Goal: Task Accomplishment & Management: Manage account settings

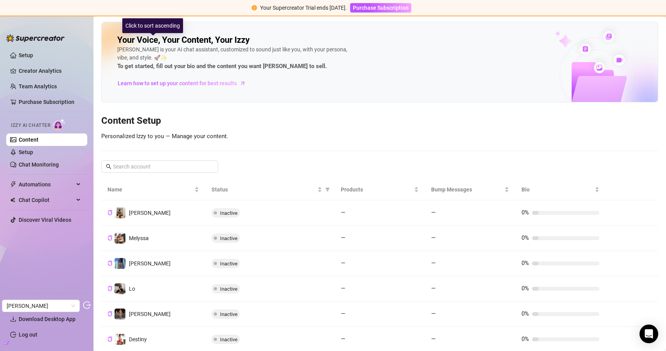
scroll to position [148, 0]
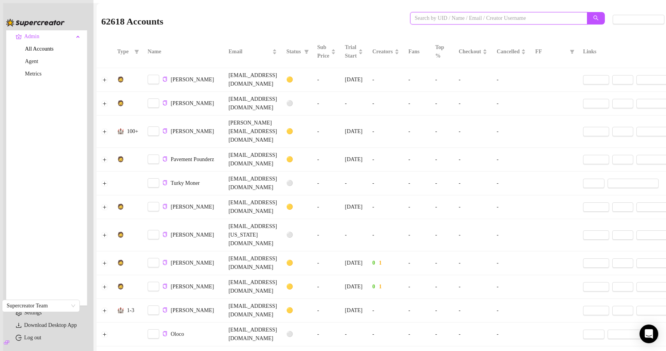
click at [440, 18] on input "search" at bounding box center [496, 18] width 162 height 9
paste input "cJHrTKeHwBZi1H9HURvyOH1LSTn1"
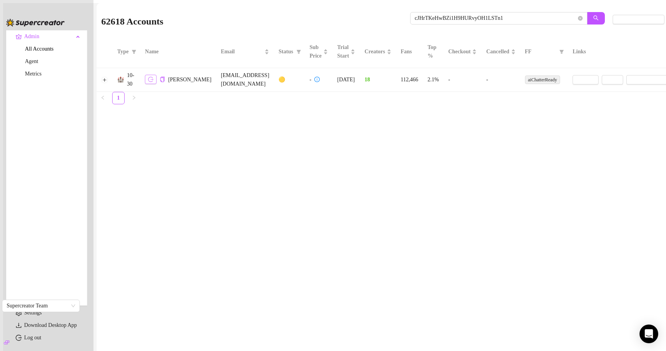
click at [154, 82] on icon "logout" at bounding box center [150, 79] width 5 height 5
click at [106, 83] on button "Expand row" at bounding box center [105, 80] width 6 height 6
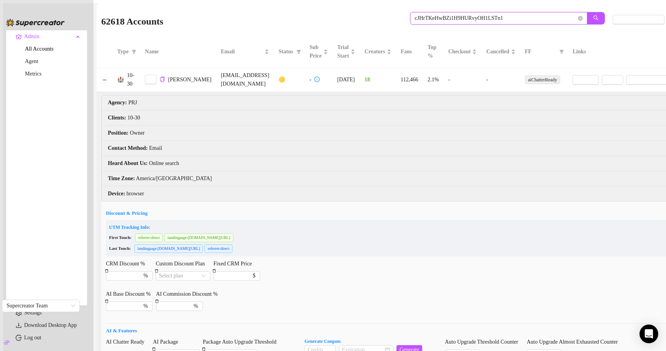
click at [488, 23] on input "cJHrTKeHwBZi1H9HURvyOH1LSTn1" at bounding box center [496, 18] width 162 height 9
paste input "ByrFUSeaDCWlSvutvkDeSUXwYTT2"
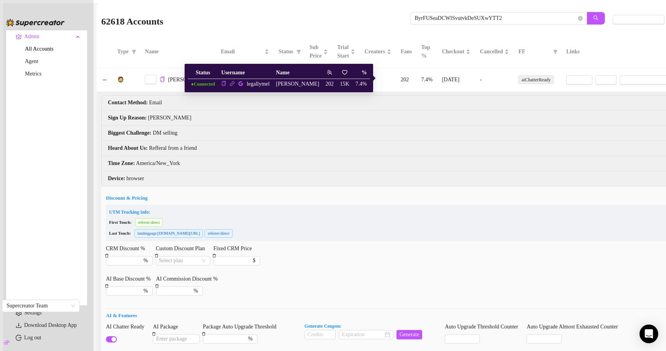
click at [235, 86] on icon "link" at bounding box center [232, 83] width 5 height 5
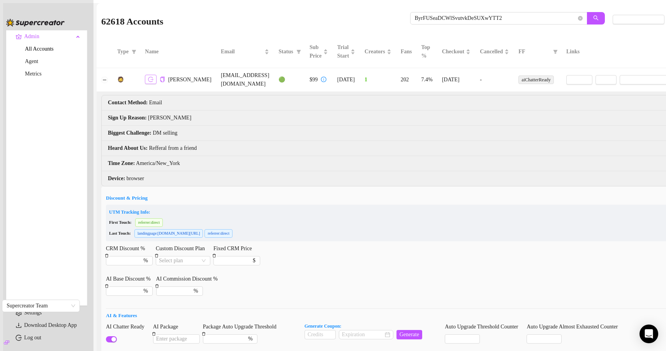
click at [154, 79] on icon "logout" at bounding box center [150, 79] width 5 height 5
click at [429, 20] on input "ByrFUSeaDCWlSvutvkDeSUXwYTT2" at bounding box center [496, 18] width 162 height 9
paste input "ur5uQAZwtEVY1JFiIarhFOxllTA3"
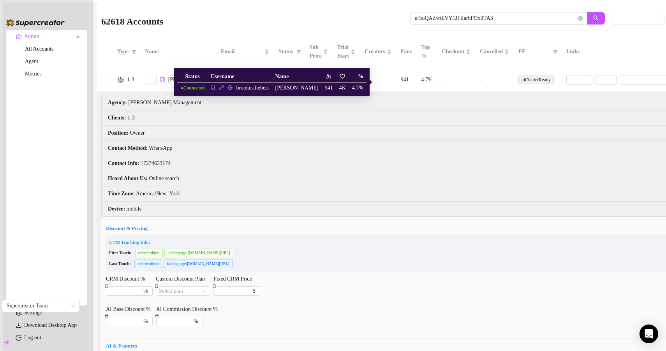
click at [219, 87] on icon "link" at bounding box center [221, 87] width 5 height 5
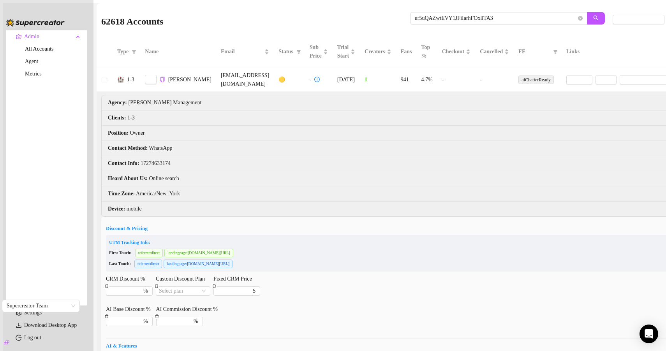
click at [186, 138] on li "Position : Owner" at bounding box center [524, 133] width 844 height 15
click at [154, 81] on icon "logout" at bounding box center [150, 79] width 5 height 5
click at [154, 82] on icon "logout" at bounding box center [150, 79] width 5 height 5
click at [434, 23] on input "ur5uQAZwtEVY1JFiIarhFOxllTA3" at bounding box center [496, 18] width 162 height 9
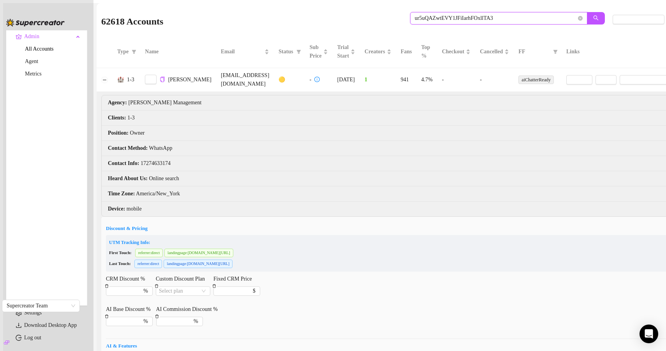
paste input "n3xVgFaSYaUo0Yty8z6zuhVLWnp1"
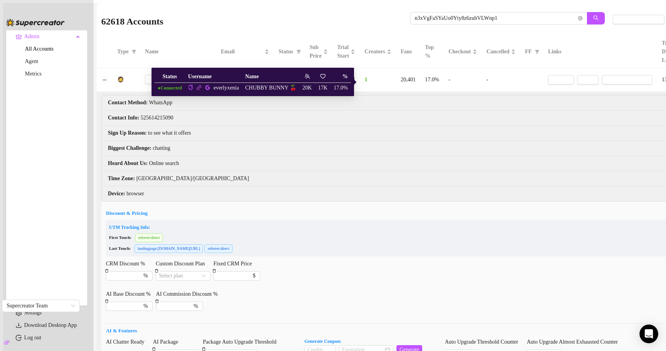
click at [199, 89] on icon "link" at bounding box center [198, 87] width 5 height 5
click at [221, 48] on div "Email" at bounding box center [245, 52] width 48 height 9
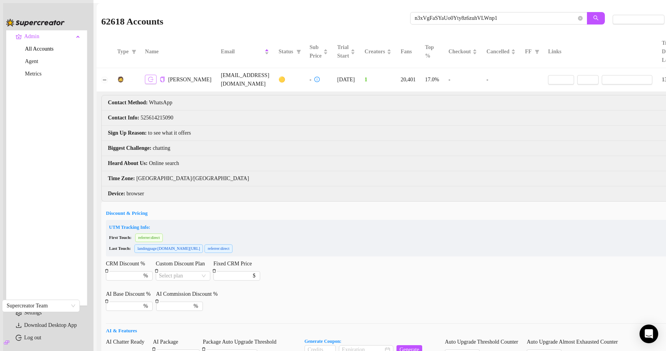
click at [154, 82] on icon "logout" at bounding box center [150, 79] width 5 height 5
click at [415, 14] on div "62618 Accounts n3xVgFaSYaUo0Yty8z6zuhVLWnp1" at bounding box center [357, 19] width 512 height 26
click at [415, 16] on input "n3xVgFaSYaUo0Yty8z6zuhVLWnp1" at bounding box center [496, 18] width 162 height 9
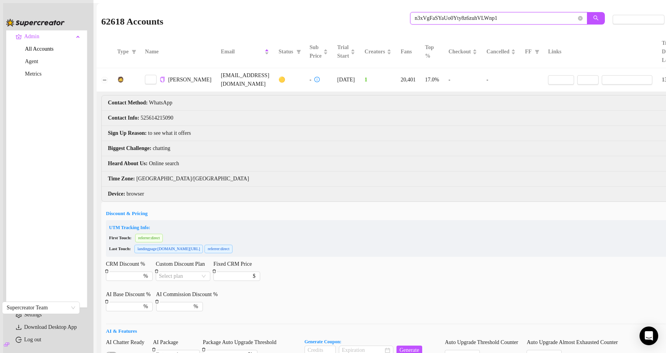
click at [415, 16] on input "n3xVgFaSYaUo0Yty8z6zuhVLWnp1" at bounding box center [496, 18] width 162 height 9
paste input "OR5wpK9OKwbxXleMddCZ9W77N0J3"
type input "OR5wpK9OKwbxXleMddCZ9W77N0J3"
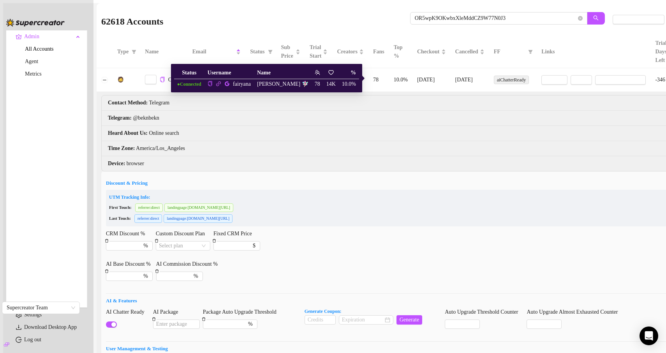
click at [221, 85] on icon "link" at bounding box center [218, 83] width 5 height 5
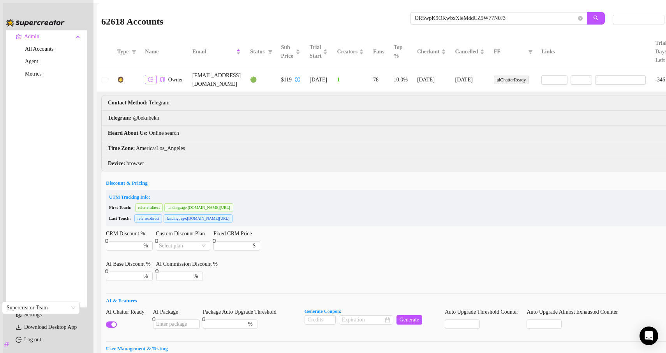
click at [154, 81] on icon "logout" at bounding box center [150, 79] width 5 height 5
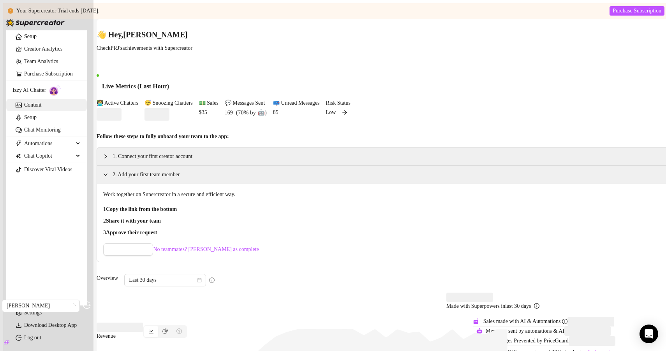
click at [39, 108] on link "Content" at bounding box center [32, 105] width 17 height 6
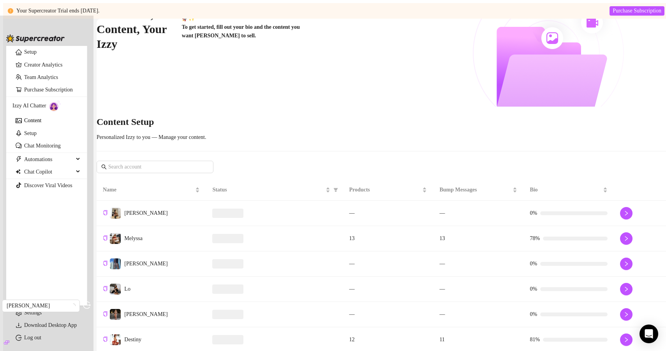
scroll to position [75, 0]
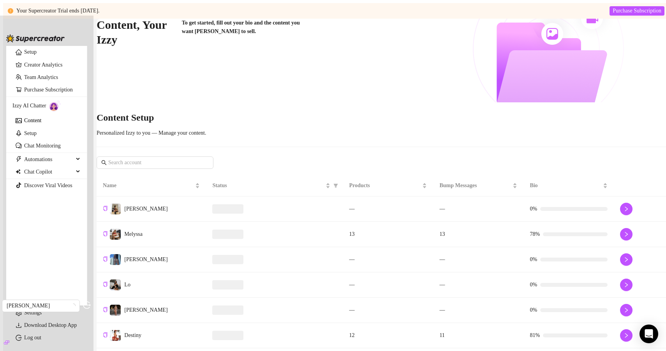
click at [288, 230] on div at bounding box center [274, 234] width 124 height 9
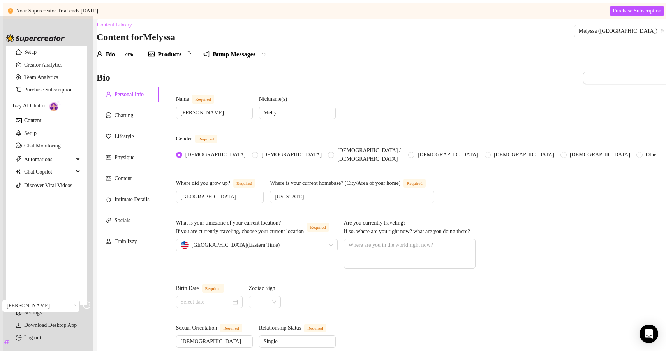
type input "November 7th, 1976"
click at [177, 59] on div "Products" at bounding box center [170, 54] width 24 height 9
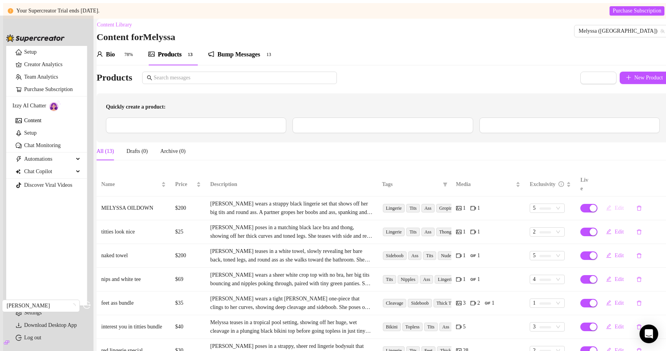
click at [615, 207] on span "Edit" at bounding box center [619, 208] width 9 height 6
type textarea "He just cant keep his hands off my titties😅 its hot asf thooough..so i let him …"
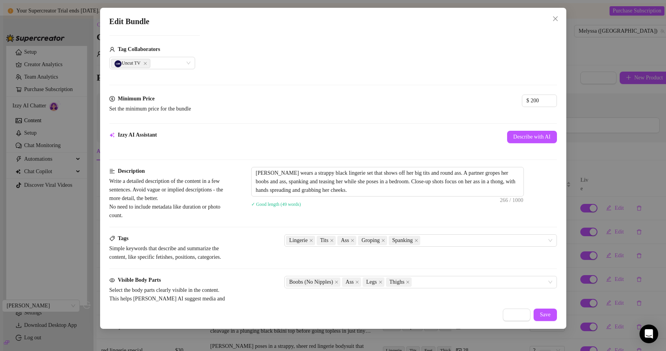
scroll to position [225, 0]
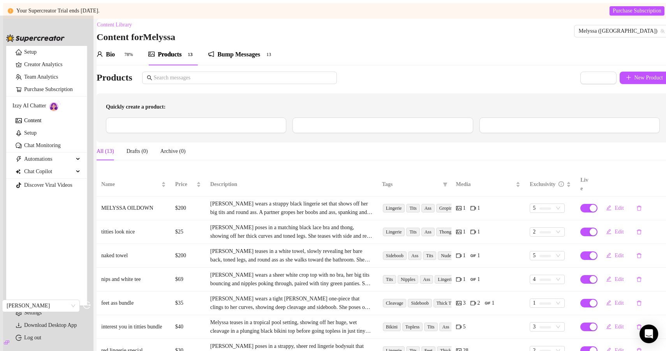
click at [115, 59] on div "Bio" at bounding box center [110, 54] width 9 height 9
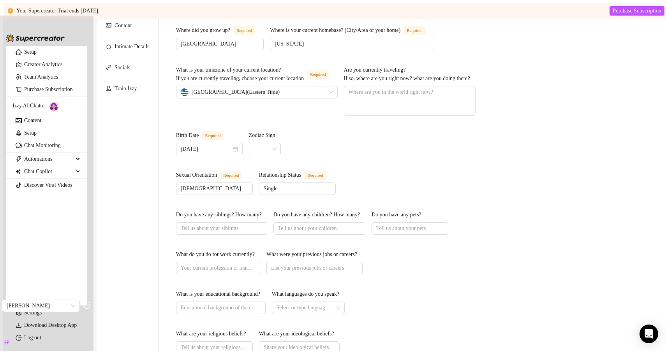
scroll to position [0, 0]
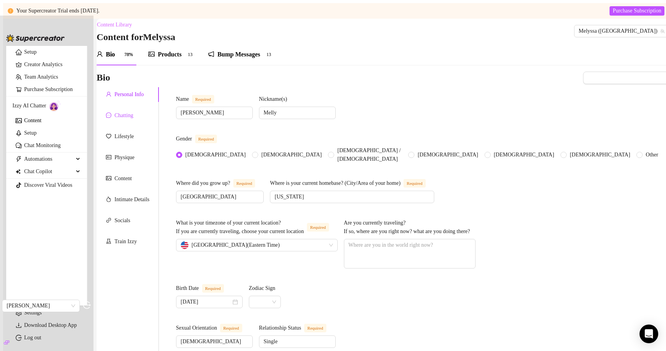
click at [131, 120] on div "Chatting" at bounding box center [124, 115] width 19 height 9
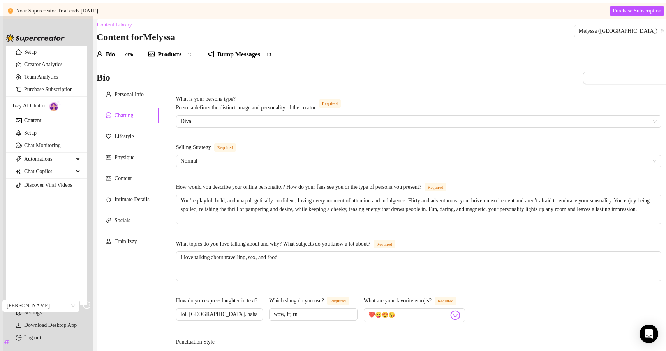
click at [137, 135] on div "Lifestyle" at bounding box center [128, 136] width 62 height 15
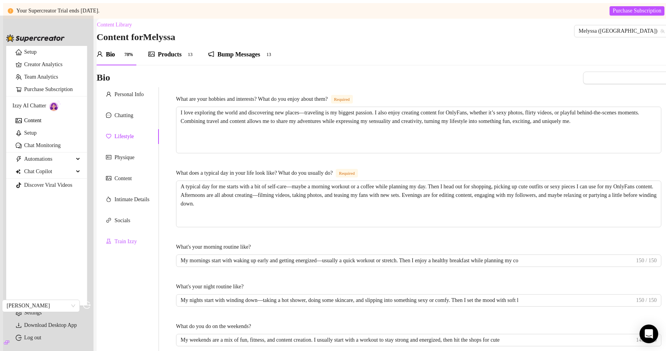
click at [125, 246] on div "Train Izzy" at bounding box center [126, 242] width 22 height 9
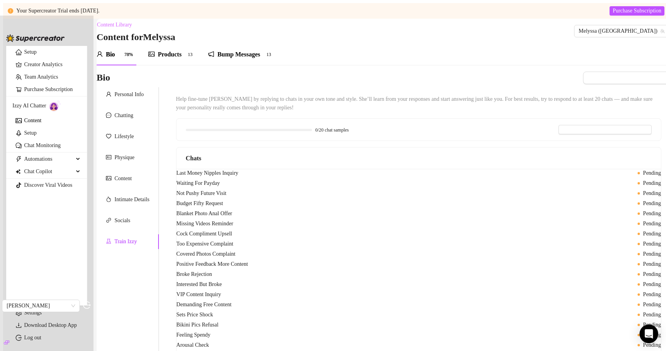
scroll to position [514, 0]
click at [138, 201] on div "Intimate Details" at bounding box center [132, 200] width 35 height 9
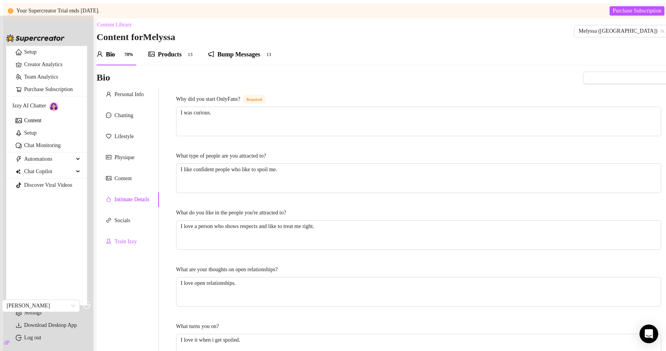
click at [125, 241] on div "Train Izzy" at bounding box center [126, 242] width 22 height 9
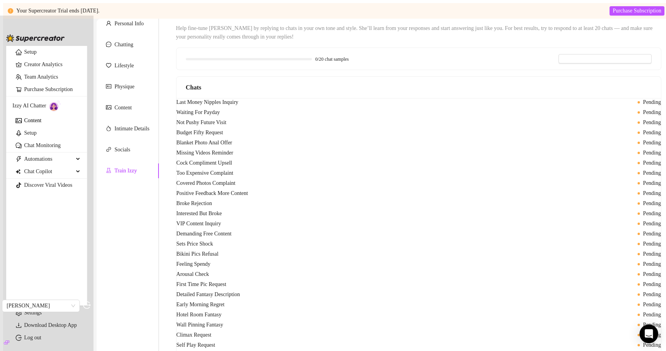
scroll to position [0, 0]
click at [232, 147] on span "Blanket Photo Anal Offer" at bounding box center [205, 143] width 56 height 9
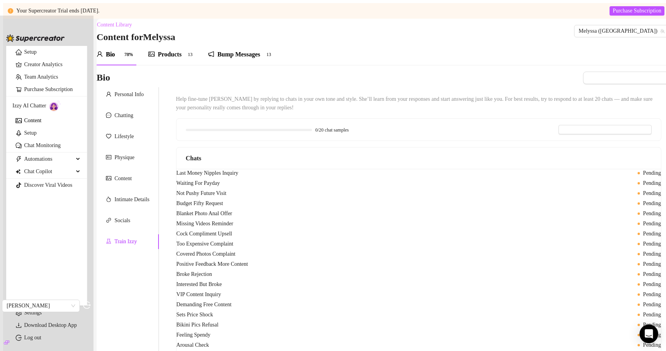
click at [178, 64] on div "Products 1 3" at bounding box center [171, 55] width 47 height 22
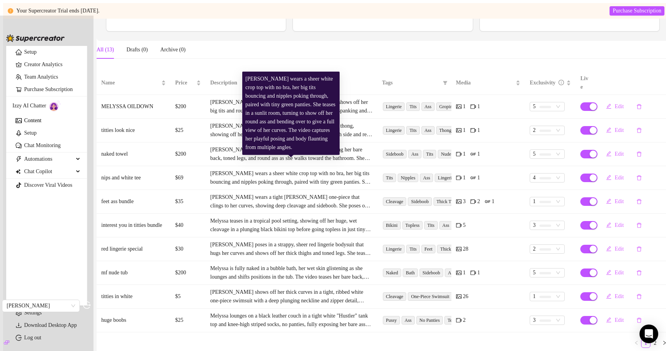
scroll to position [123, 0]
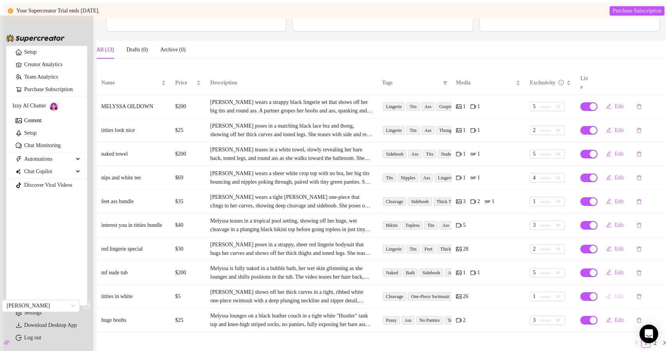
click at [604, 291] on button "Edit" at bounding box center [615, 297] width 30 height 12
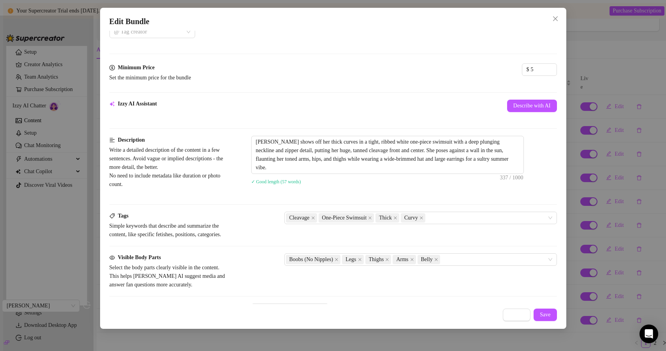
scroll to position [311, 0]
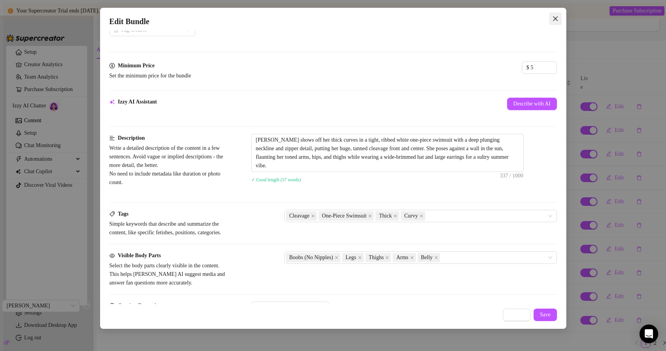
click at [555, 21] on icon "close" at bounding box center [556, 19] width 6 height 6
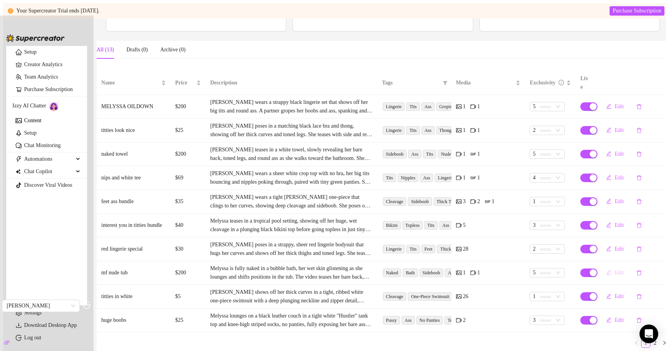
click at [615, 270] on span "Edit" at bounding box center [619, 273] width 9 height 6
type textarea "NUDE...FULLY EXPOSED..WET..all that shit lol..this one you dont wanna miss 🔞😉"
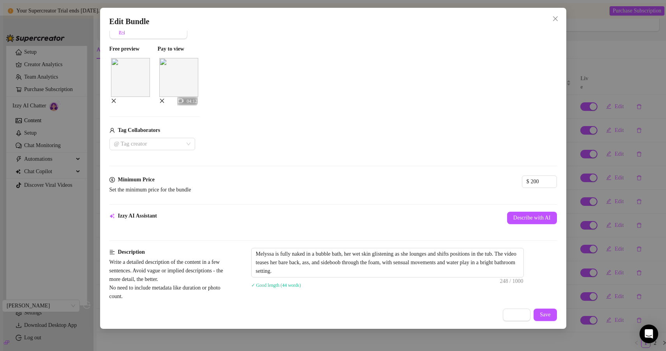
scroll to position [281, 0]
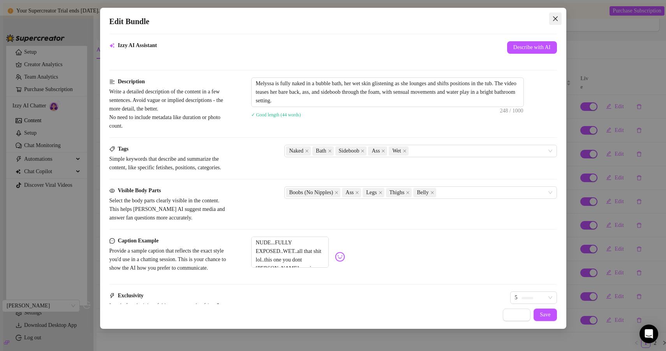
click at [554, 21] on icon "close" at bounding box center [556, 19] width 6 height 6
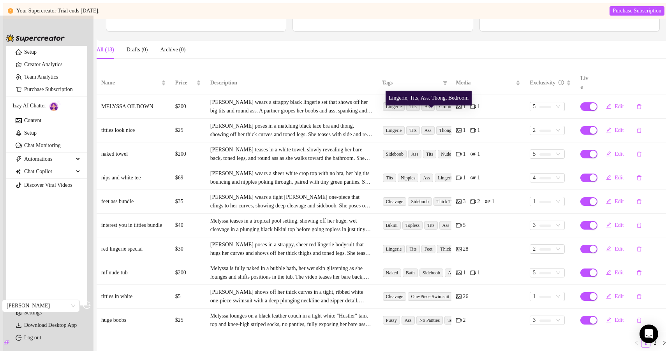
scroll to position [0, 0]
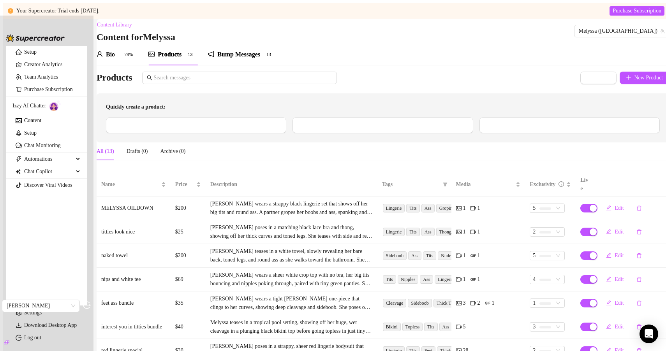
click at [274, 58] on span "1 3" at bounding box center [268, 55] width 11 height 8
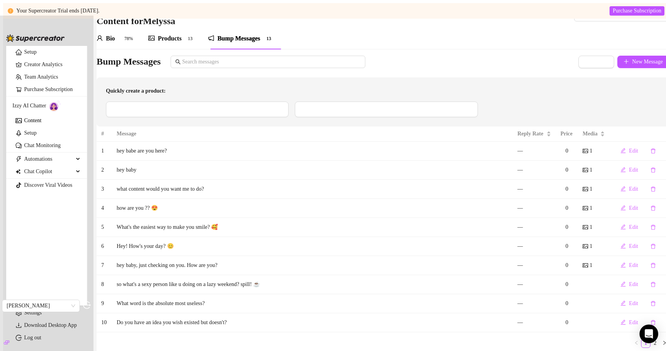
scroll to position [55, 0]
click at [37, 136] on link "Setup" at bounding box center [30, 133] width 12 height 6
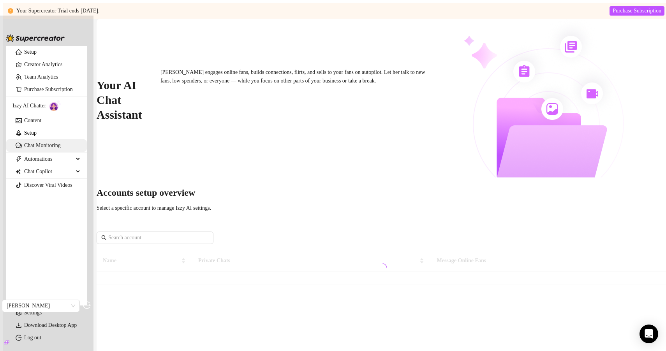
click at [50, 148] on link "Chat Monitoring" at bounding box center [42, 146] width 37 height 6
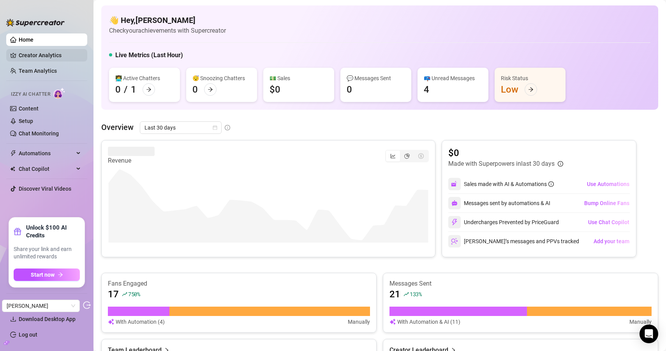
click at [56, 57] on link "Creator Analytics" at bounding box center [50, 55] width 62 height 12
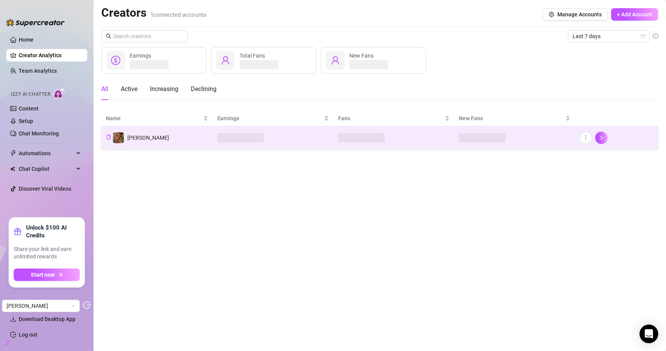
click at [198, 141] on td "Melanie" at bounding box center [156, 137] width 111 height 23
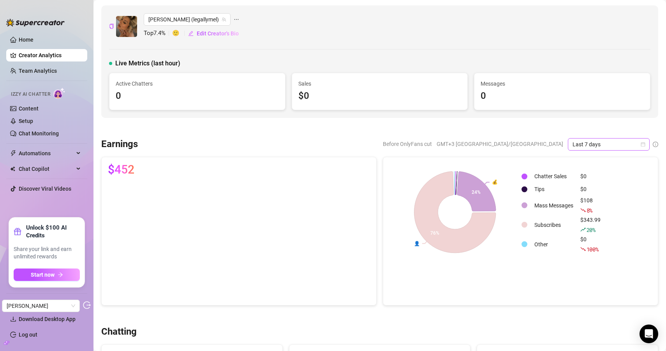
click at [599, 141] on span "Last 7 days" at bounding box center [609, 145] width 72 height 12
click at [589, 187] on div "Last 30 days" at bounding box center [608, 185] width 69 height 9
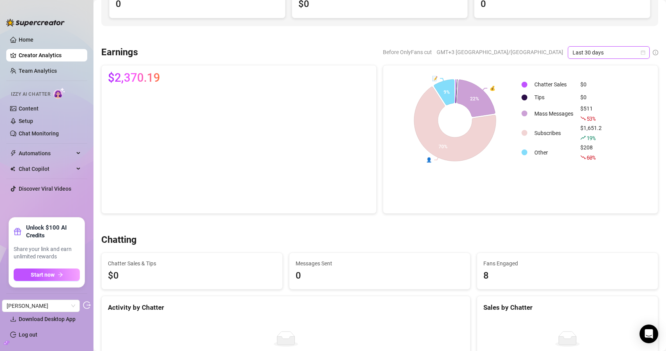
scroll to position [91, 0]
click at [35, 107] on link "Content" at bounding box center [29, 109] width 20 height 6
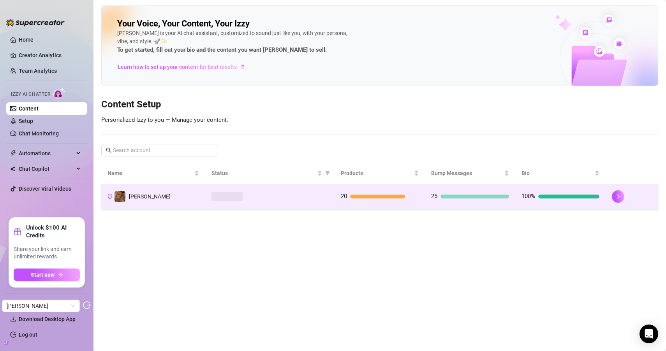
click at [232, 206] on td at bounding box center [269, 196] width 129 height 25
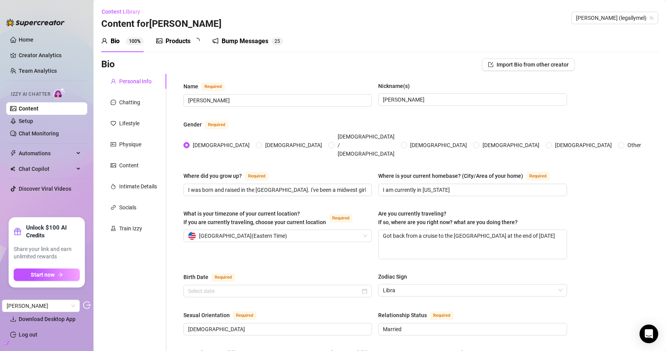
type input "September 27th, 1986"
click at [134, 99] on div "Chatting" at bounding box center [129, 102] width 21 height 9
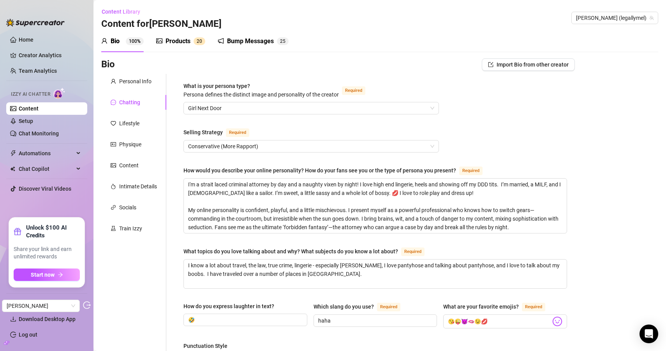
click at [139, 118] on div "Lifestyle" at bounding box center [133, 123] width 65 height 15
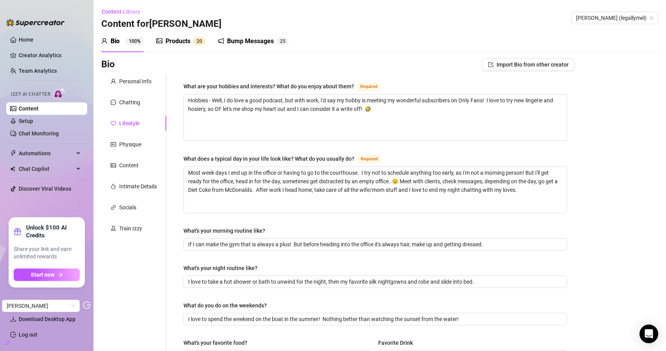
scroll to position [15, 0]
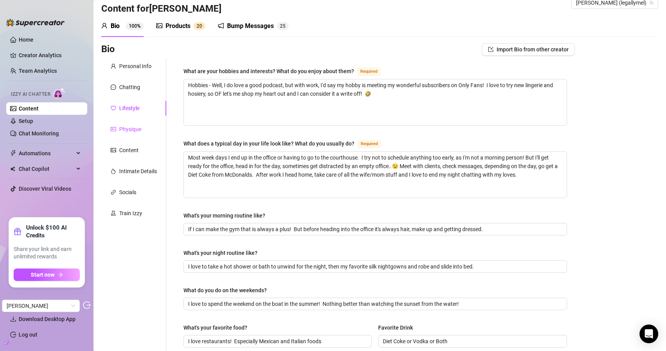
click at [137, 133] on div "Physique" at bounding box center [130, 129] width 22 height 9
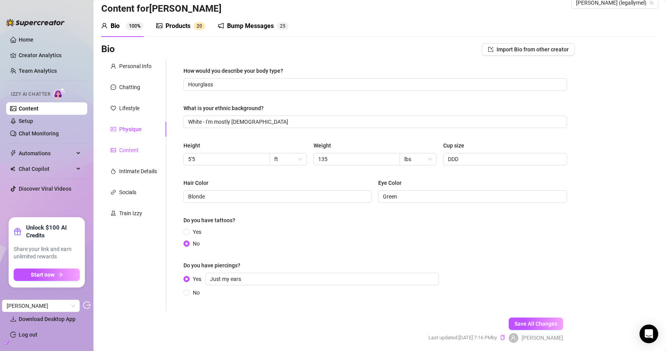
click at [115, 150] on icon "picture" at bounding box center [113, 150] width 5 height 5
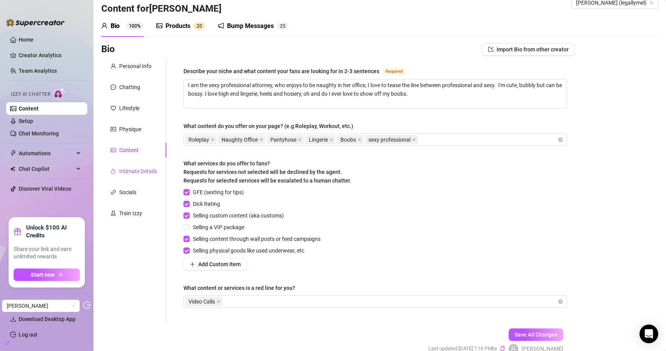
click at [145, 171] on div "Intimate Details" at bounding box center [138, 171] width 38 height 9
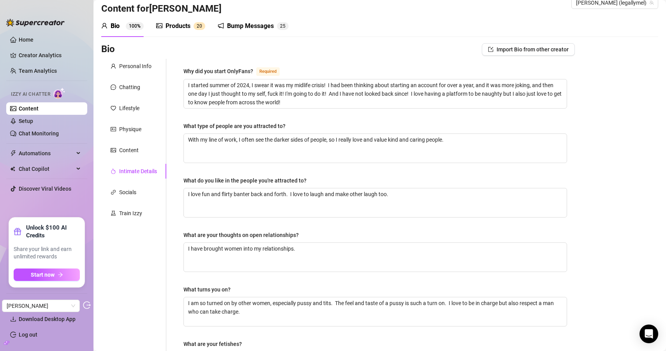
click at [137, 159] on div "Personal Info Chatting Lifestyle Physique Content Intimate Details Socials Trai…" at bounding box center [133, 255] width 65 height 392
click at [137, 153] on div "Content" at bounding box center [128, 150] width 19 height 9
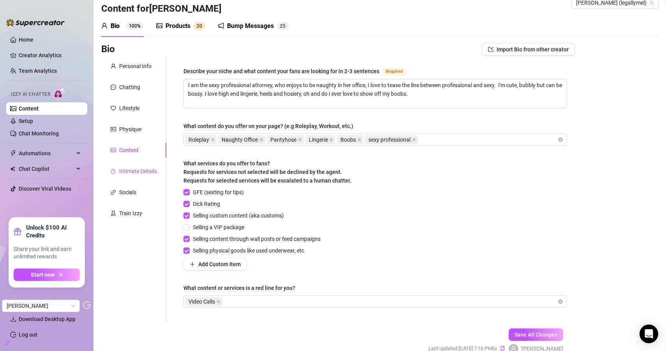
click at [126, 168] on div "Intimate Details" at bounding box center [138, 171] width 38 height 9
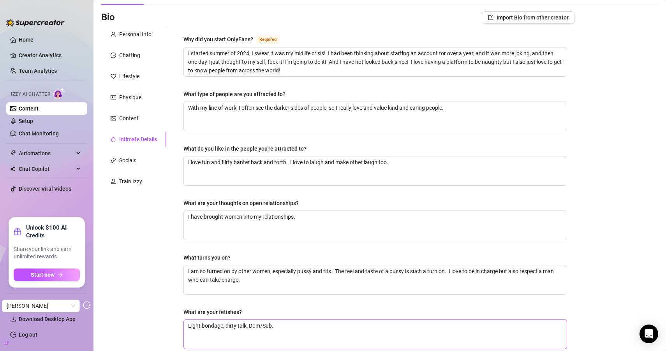
scroll to position [0, 0]
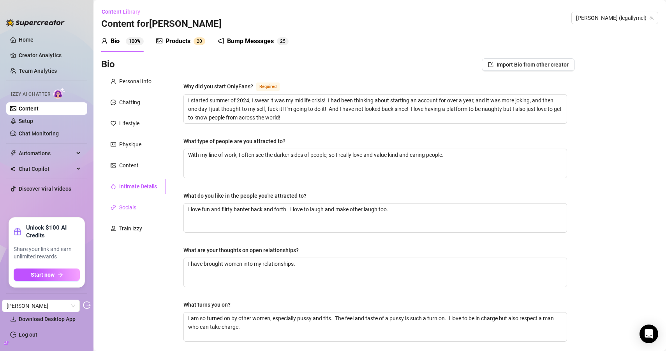
click at [134, 204] on div "Socials" at bounding box center [127, 207] width 17 height 9
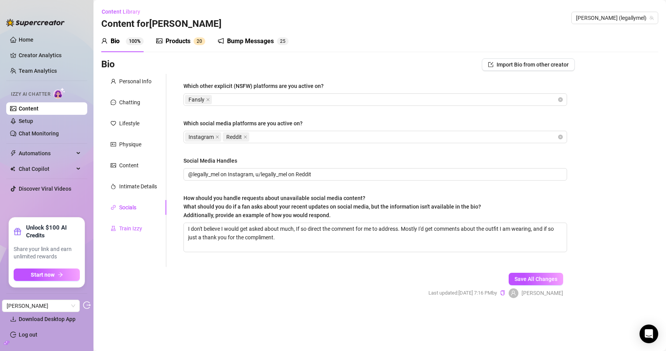
click at [140, 228] on div "Train Izzy" at bounding box center [130, 228] width 23 height 9
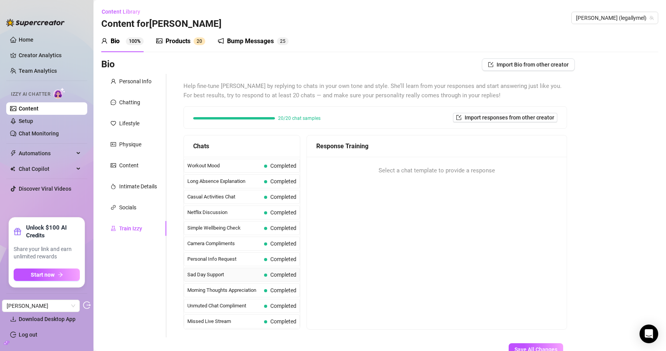
scroll to position [696, 0]
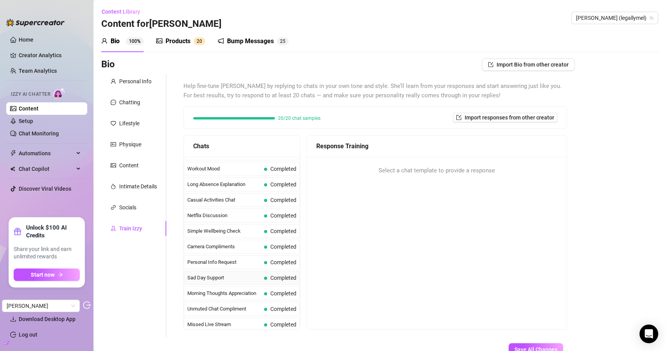
click at [245, 281] on span "Sad Day Support" at bounding box center [224, 278] width 74 height 8
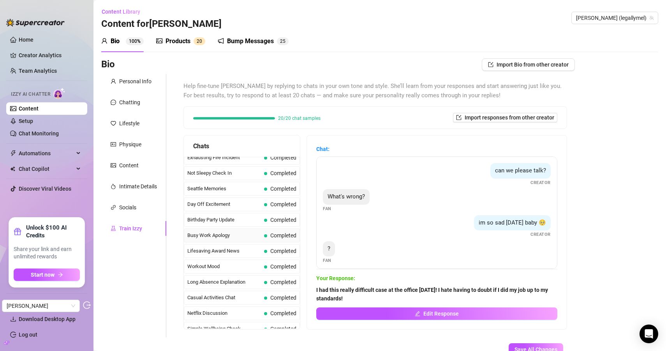
scroll to position [598, 0]
click at [236, 237] on span "Busy Work Apology" at bounding box center [224, 236] width 74 height 8
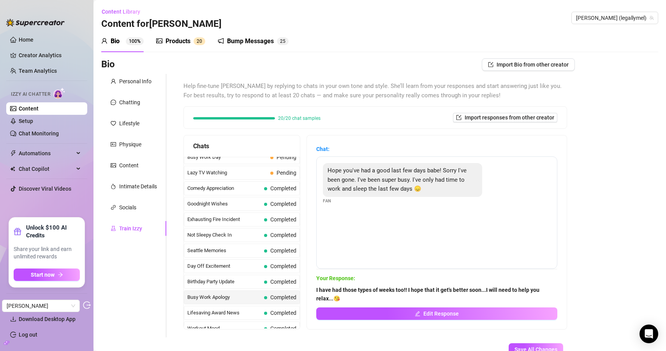
scroll to position [535, 0]
click at [230, 242] on div "Not Sleepy Check In Completed" at bounding box center [242, 237] width 116 height 14
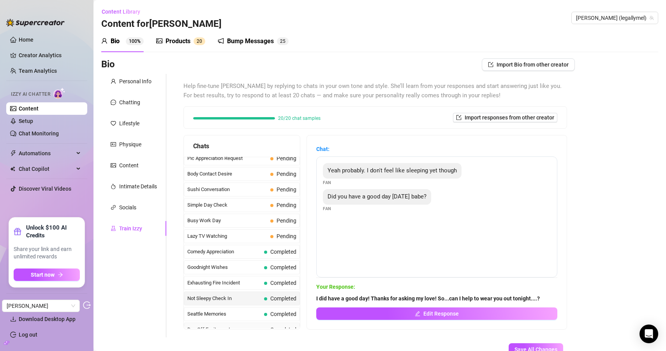
scroll to position [472, 0]
click at [165, 47] on div "Products 2 0" at bounding box center [180, 41] width 49 height 22
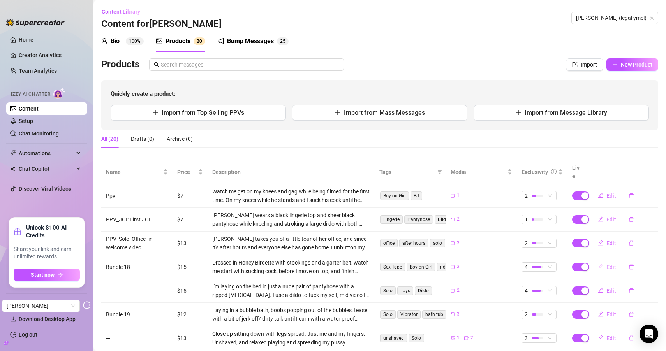
click at [604, 261] on button "Edit" at bounding box center [607, 267] width 31 height 12
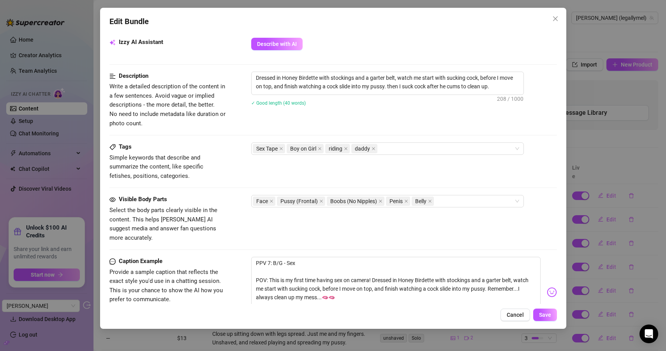
scroll to position [284, 0]
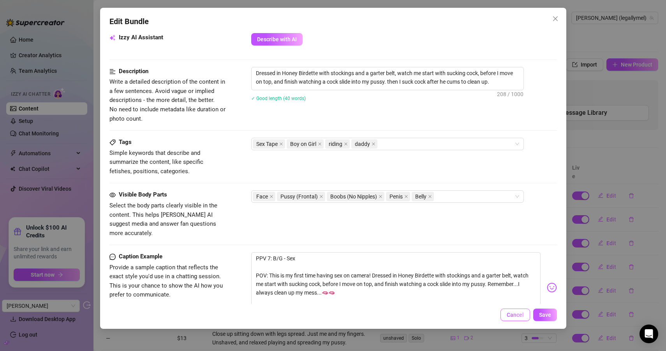
click at [512, 317] on span "Cancel" at bounding box center [515, 315] width 17 height 6
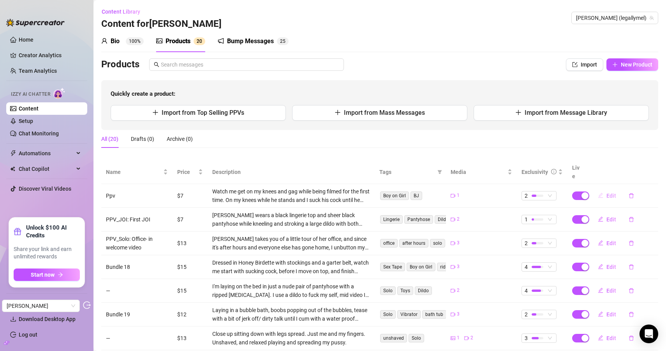
click at [606, 190] on button "Edit" at bounding box center [607, 196] width 31 height 12
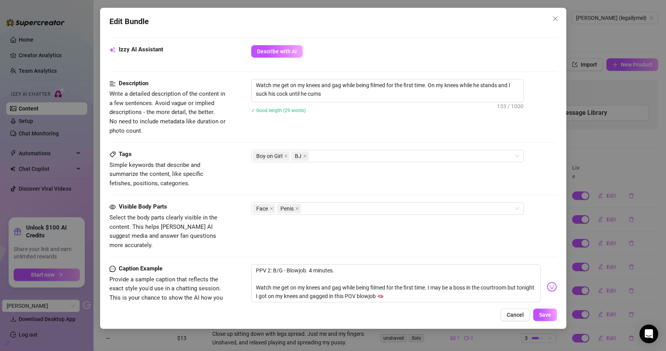
scroll to position [273, 0]
click at [558, 16] on icon "close" at bounding box center [556, 19] width 6 height 6
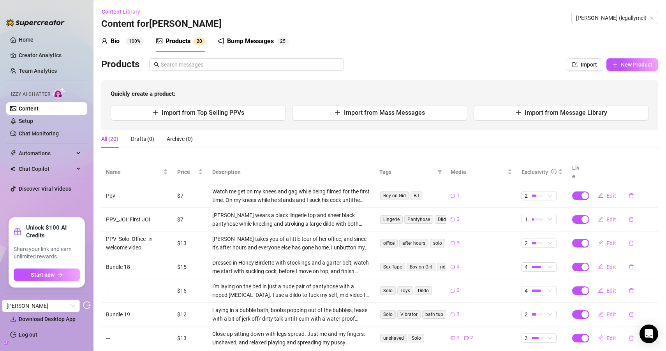
scroll to position [59, 0]
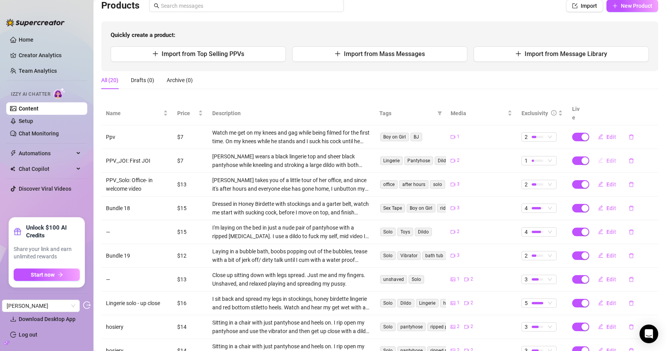
click at [604, 158] on icon "edit" at bounding box center [600, 160] width 5 height 5
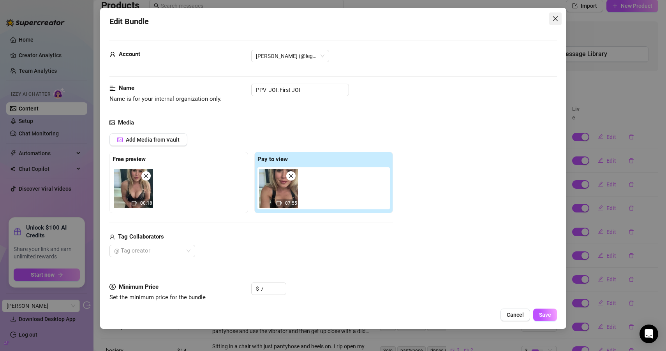
click at [557, 19] on icon "close" at bounding box center [556, 19] width 6 height 6
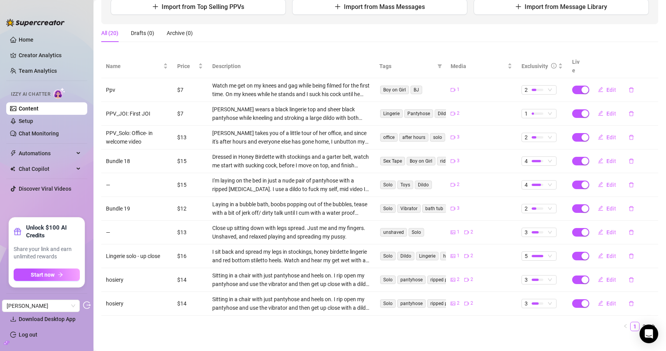
scroll to position [107, 0]
click at [644, 322] on link "2" at bounding box center [644, 326] width 9 height 9
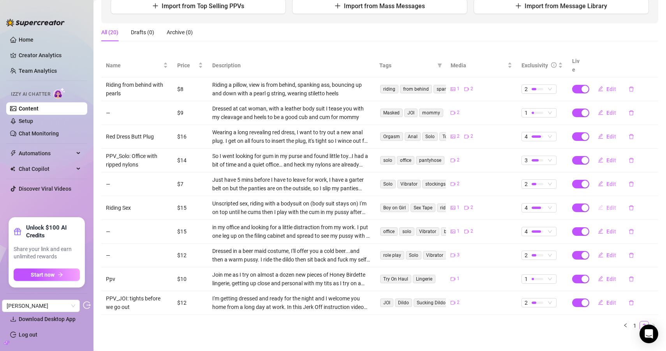
click at [609, 205] on span "Edit" at bounding box center [612, 208] width 10 height 6
type textarea "Ever wanted to be a fly on the wall in my bedroom… well cum watch this very uns…"
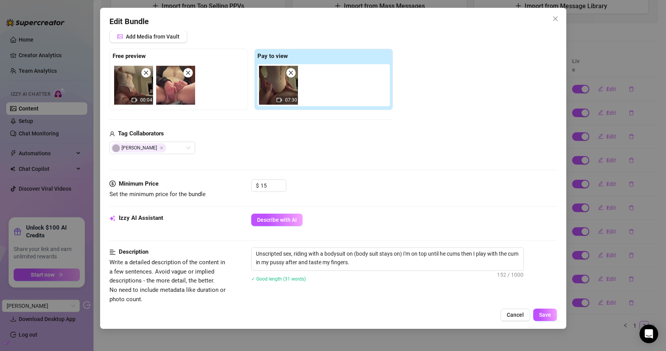
scroll to position [0, 0]
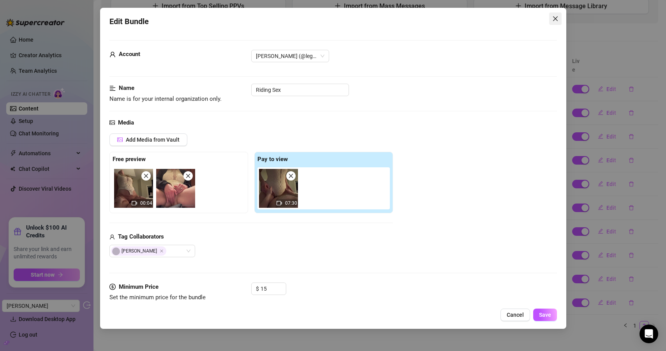
click at [554, 19] on icon "close" at bounding box center [556, 19] width 6 height 6
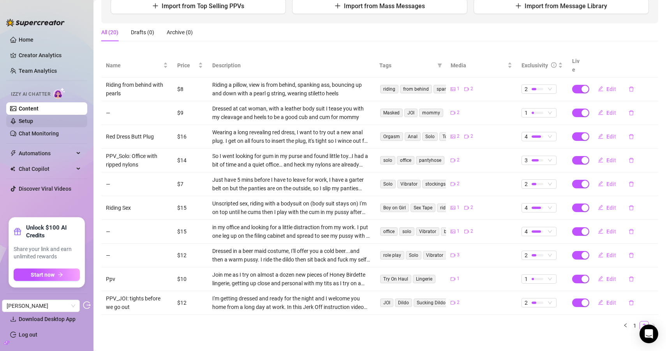
click at [33, 121] on link "Setup" at bounding box center [26, 121] width 14 height 6
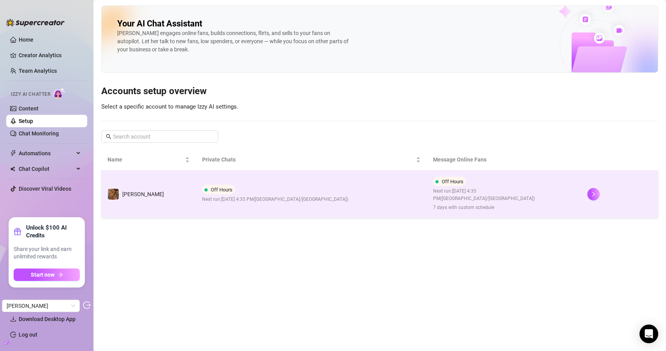
click at [263, 189] on div "Off Hours Next run: August 29, 2025 4:35 PM ( Asia/Jerusalem )" at bounding box center [275, 194] width 146 height 18
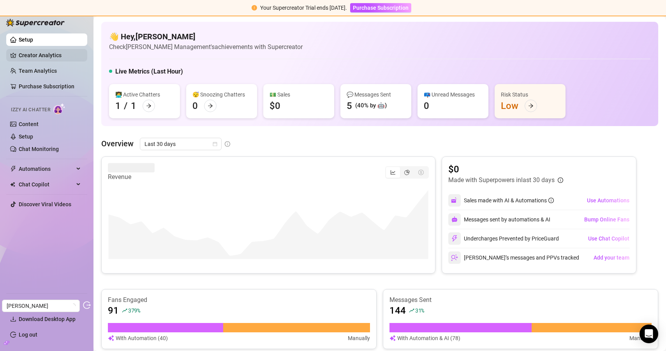
click at [55, 57] on link "Creator Analytics" at bounding box center [50, 55] width 62 height 12
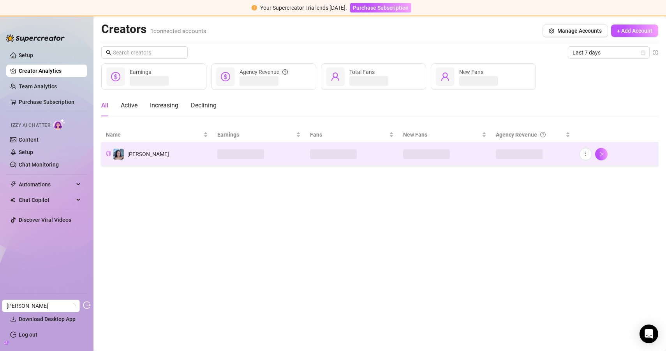
click at [217, 158] on div at bounding box center [240, 154] width 47 height 9
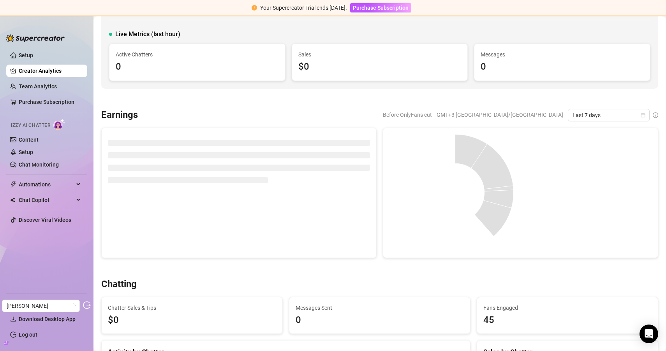
scroll to position [46, 0]
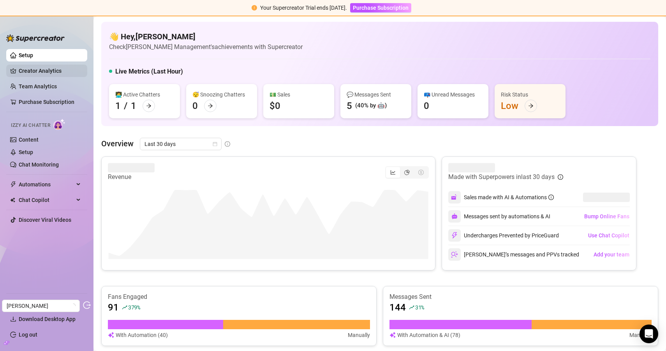
click at [50, 68] on link "Creator Analytics" at bounding box center [50, 71] width 62 height 12
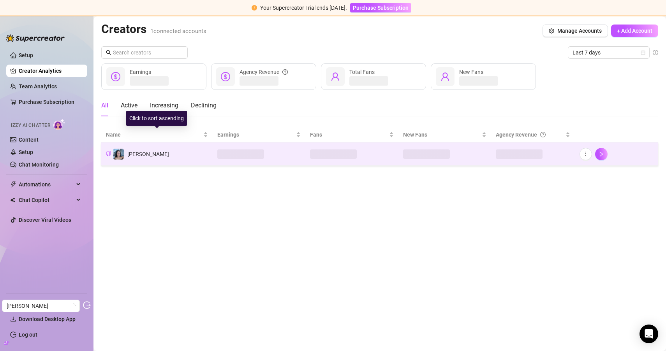
click at [189, 148] on td "[PERSON_NAME]" at bounding box center [156, 154] width 111 height 23
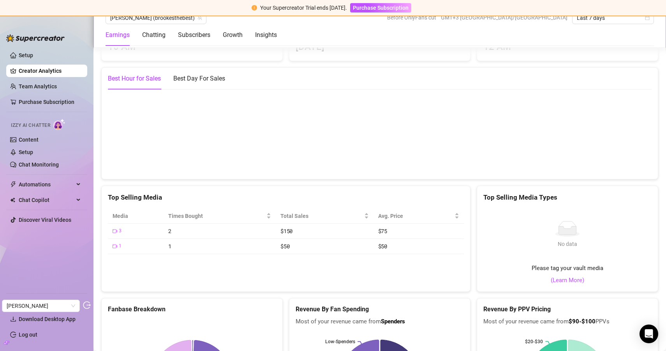
scroll to position [1088, 0]
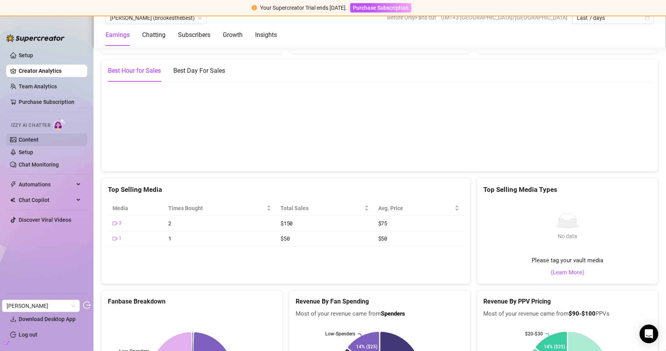
click at [39, 139] on link "Content" at bounding box center [29, 140] width 20 height 6
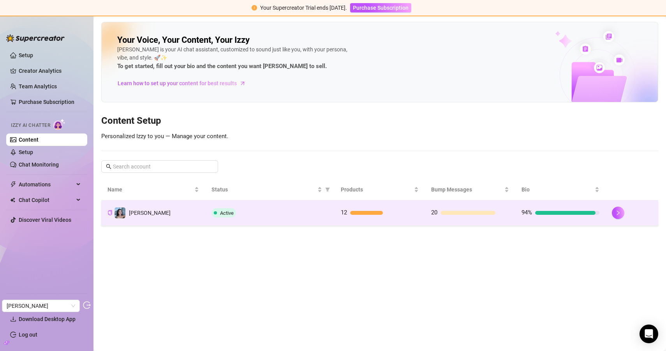
click at [273, 212] on div "Active" at bounding box center [270, 212] width 117 height 9
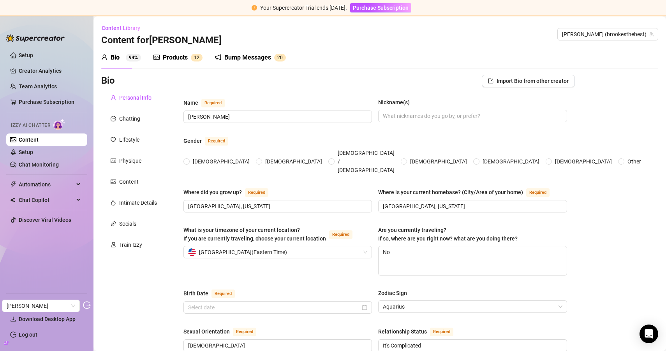
radio input "true"
type input "February 17th, 1998"
click at [120, 241] on div "Train Izzy" at bounding box center [130, 245] width 23 height 9
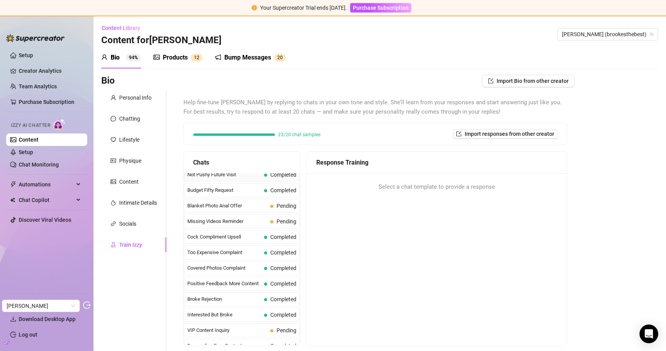
scroll to position [22, 0]
click at [228, 207] on span "Budget Fifty Request" at bounding box center [224, 205] width 74 height 8
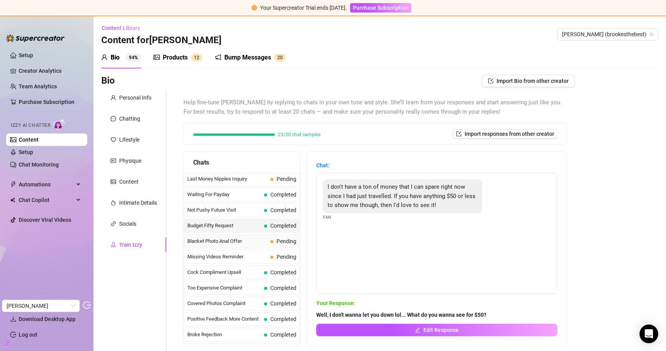
scroll to position [0, 0]
click at [230, 211] on span "Not Pushy Future Visit" at bounding box center [224, 212] width 74 height 8
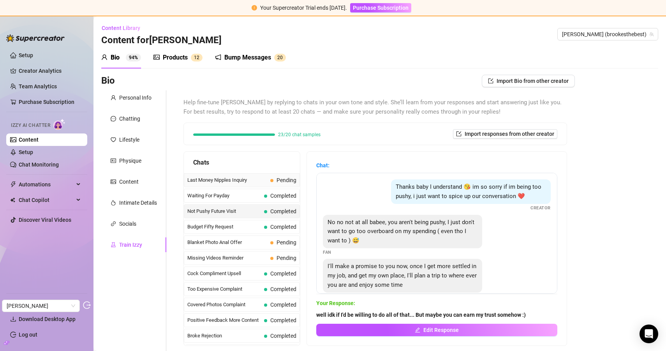
click at [241, 183] on span "Last Money Nipples Inquiry" at bounding box center [227, 181] width 80 height 8
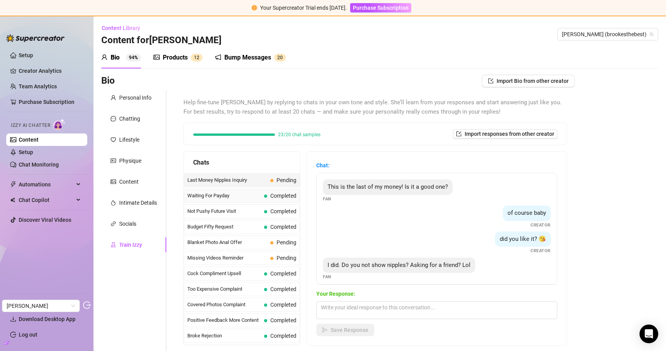
click at [242, 192] on span "Waiting For Payday" at bounding box center [224, 196] width 74 height 8
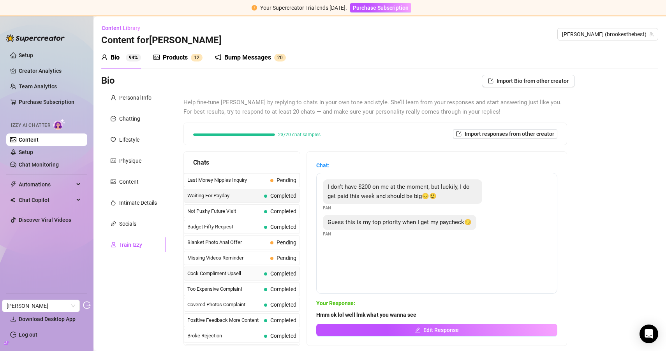
click at [212, 274] on span "Cock Compliment Upsell" at bounding box center [224, 274] width 74 height 8
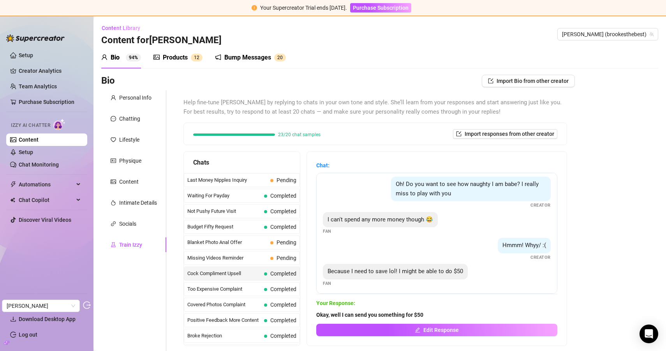
scroll to position [162, 0]
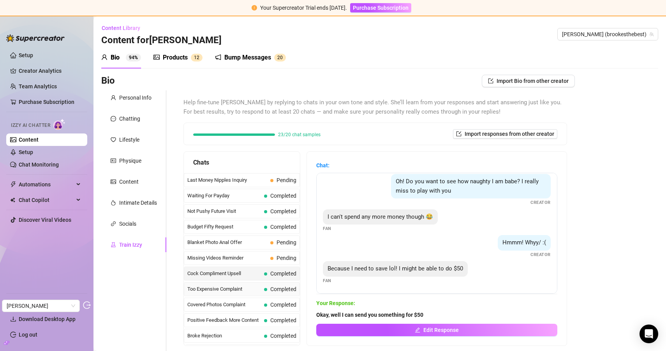
click at [233, 288] on span "Too Expensive Complaint" at bounding box center [224, 290] width 74 height 8
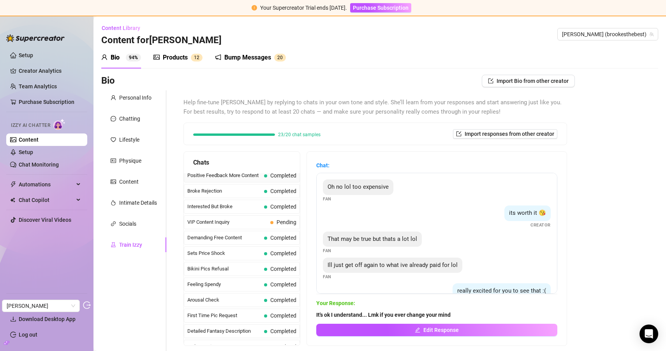
scroll to position [147, 0]
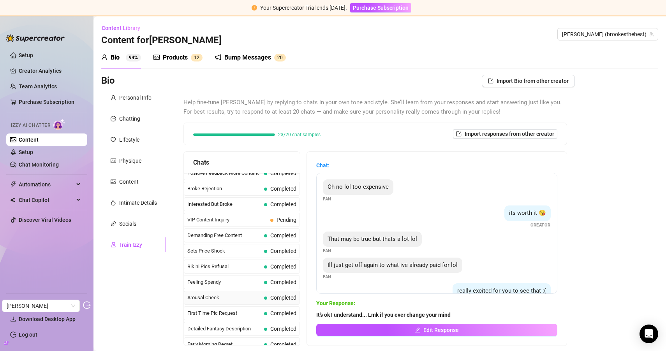
click at [238, 299] on span "Arousal Check" at bounding box center [224, 298] width 74 height 8
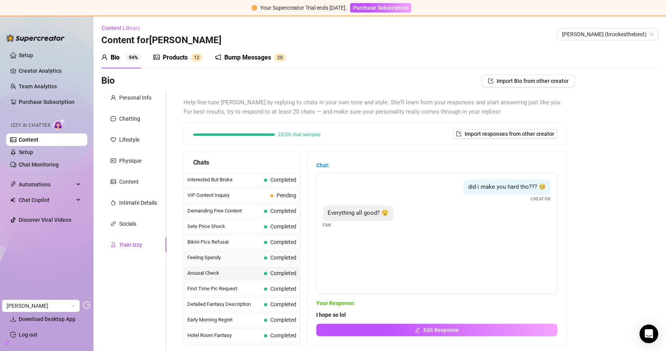
scroll to position [173, 0]
click at [245, 289] on span "First Time Pic Request" at bounding box center [224, 288] width 74 height 8
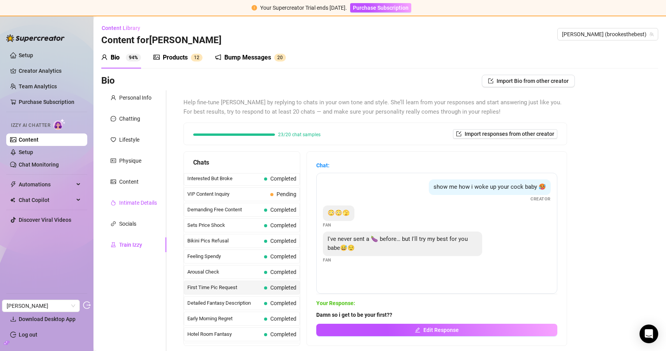
click at [140, 207] on div "Intimate Details" at bounding box center [138, 203] width 38 height 9
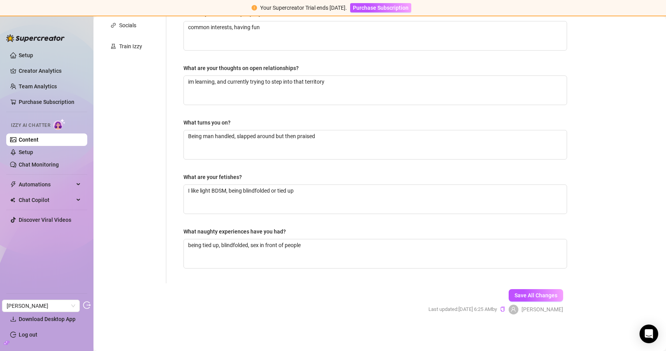
scroll to position [0, 0]
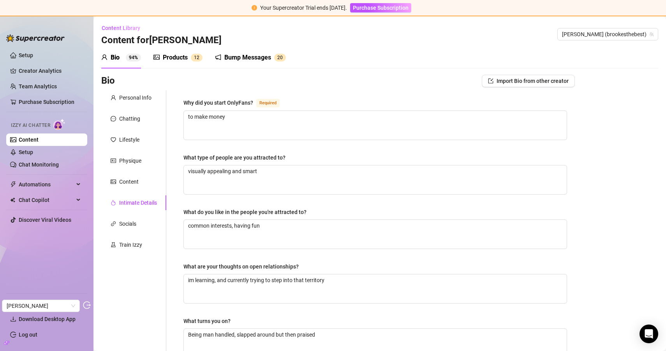
click at [189, 57] on div "Products 1 2" at bounding box center [178, 57] width 49 height 9
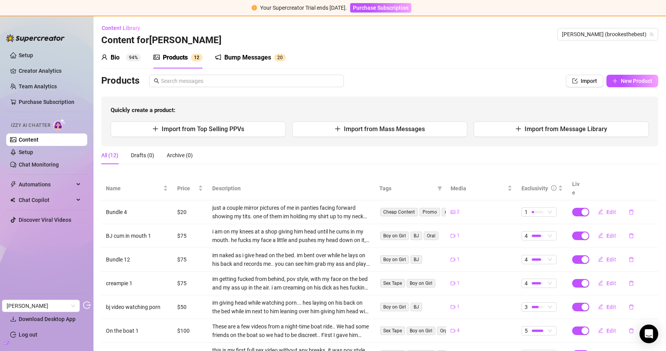
scroll to position [123, 0]
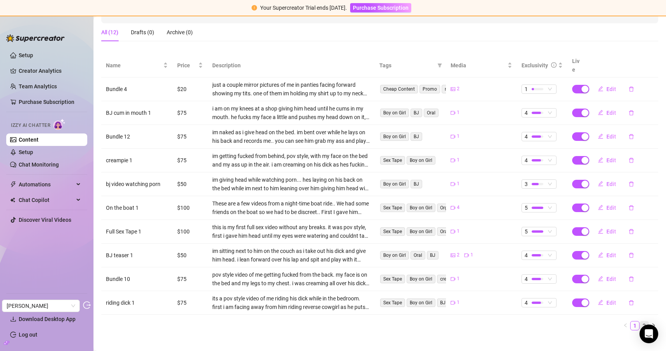
click at [643, 322] on link "2" at bounding box center [644, 326] width 9 height 9
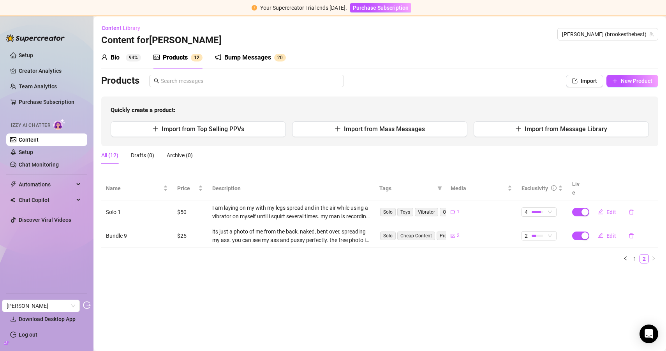
click at [229, 54] on div "Bump Messages" at bounding box center [247, 57] width 47 height 9
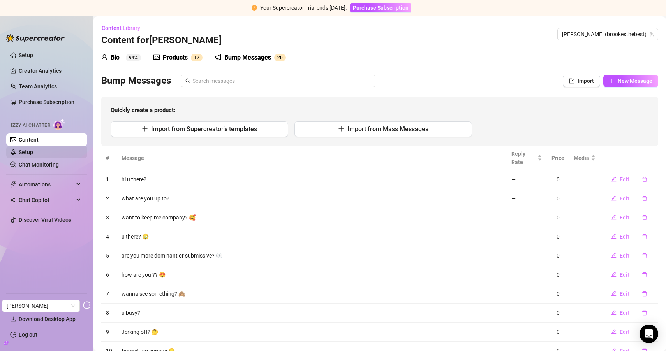
click at [32, 152] on link "Setup" at bounding box center [26, 152] width 14 height 6
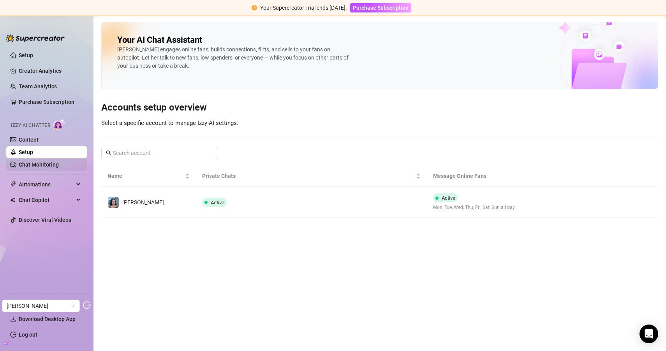
click at [59, 167] on link "Chat Monitoring" at bounding box center [39, 165] width 40 height 6
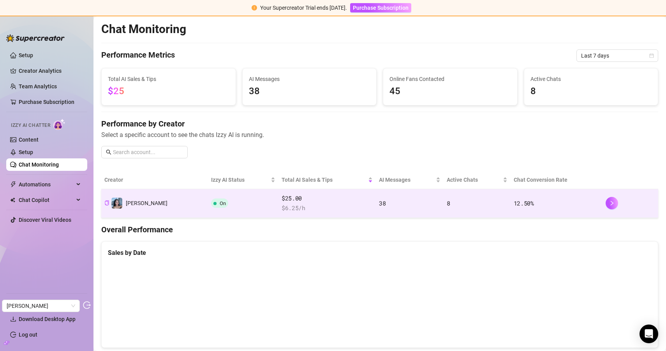
click at [222, 194] on td "On" at bounding box center [243, 203] width 71 height 29
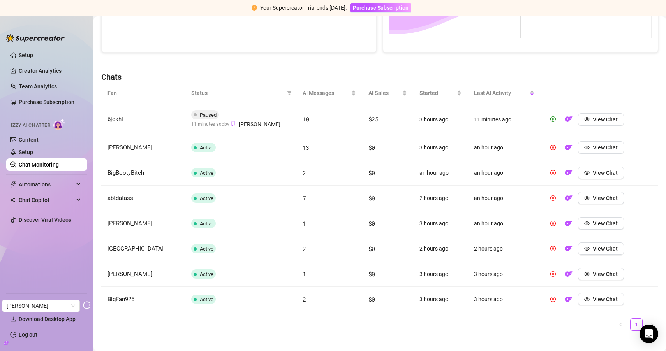
scroll to position [221, 0]
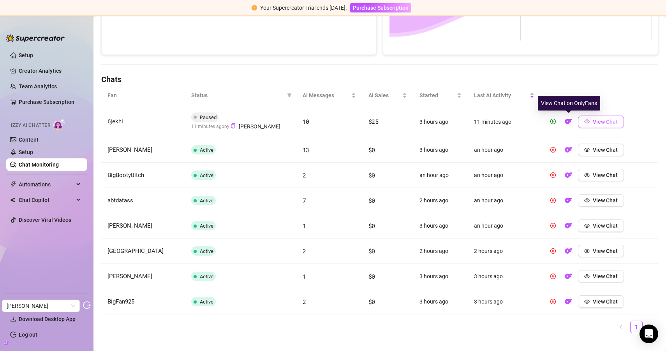
click at [601, 121] on span "View Chat" at bounding box center [605, 122] width 25 height 6
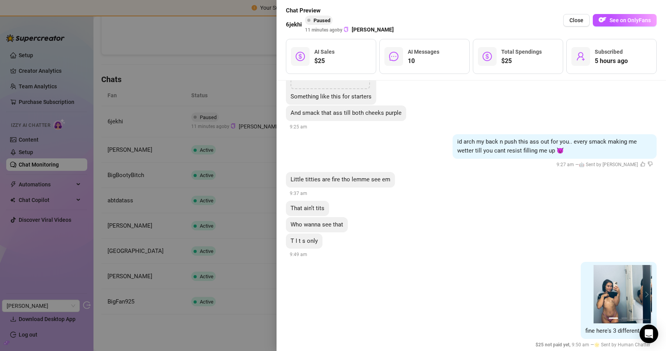
scroll to position [967, 0]
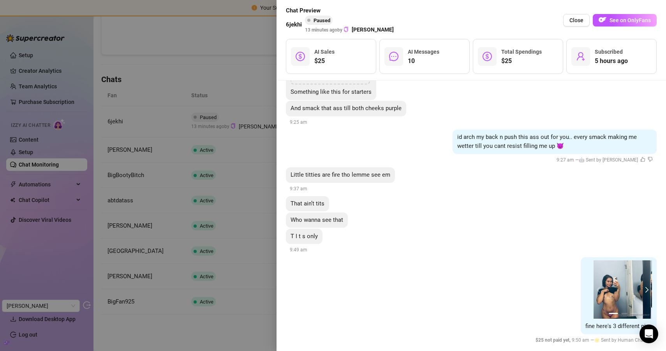
click at [646, 287] on button "next" at bounding box center [646, 290] width 6 height 6
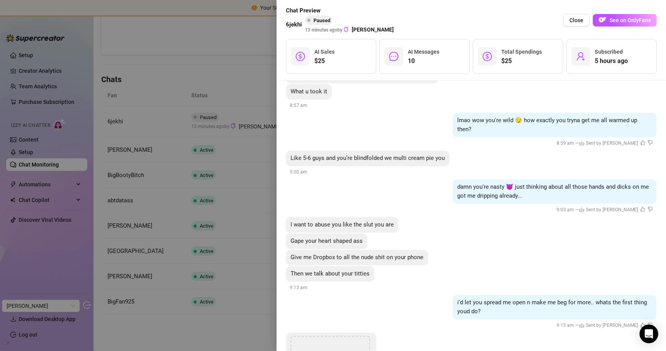
scroll to position [407, 0]
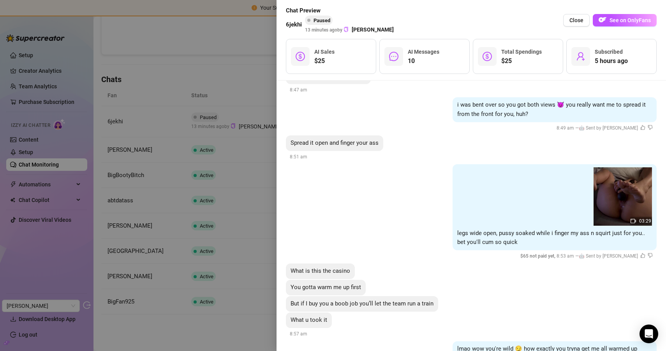
click at [221, 55] on div at bounding box center [333, 175] width 666 height 351
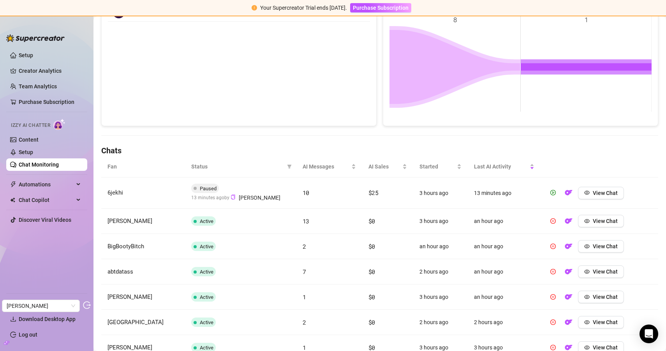
scroll to position [0, 0]
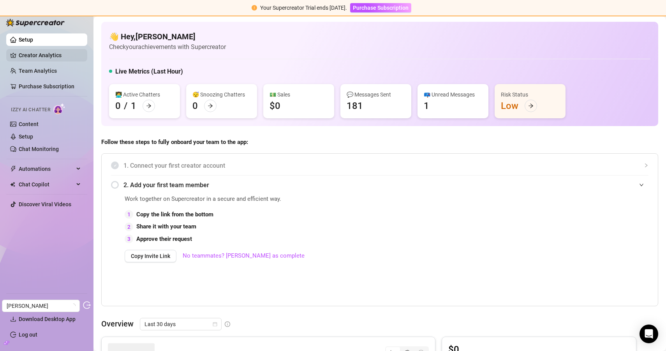
click at [54, 55] on link "Creator Analytics" at bounding box center [50, 55] width 62 height 12
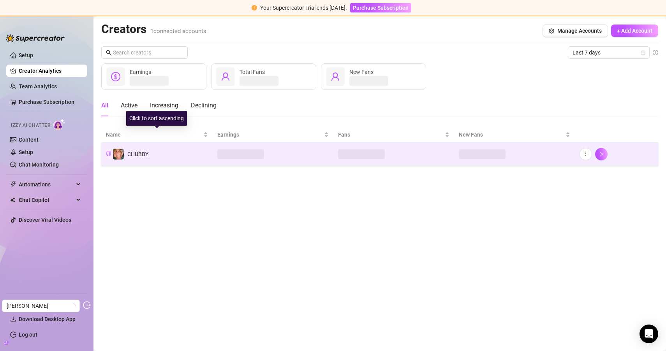
click at [188, 158] on td "CHUBBY" at bounding box center [156, 154] width 111 height 23
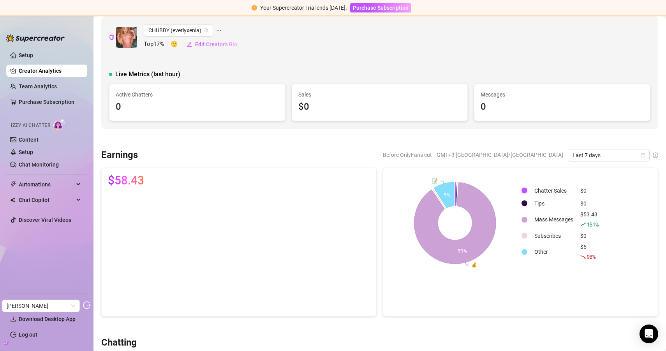
scroll to position [5, 0]
click at [36, 141] on link "Content" at bounding box center [29, 140] width 20 height 6
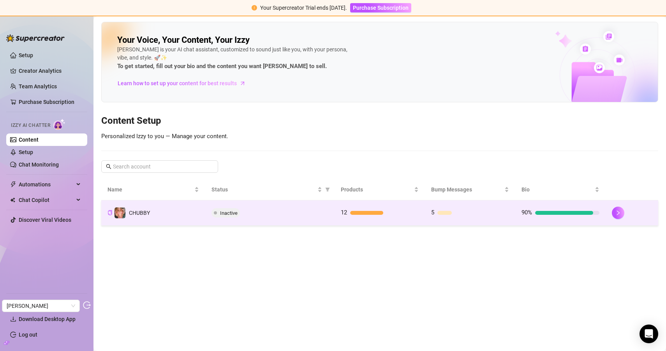
click at [295, 218] on td "Inactive" at bounding box center [269, 213] width 129 height 25
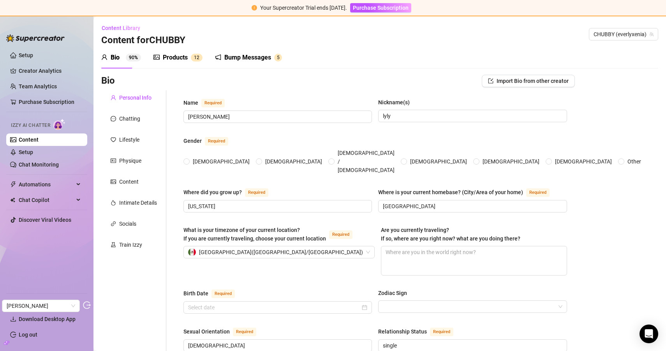
radio input "true"
type input "[DATE]"
click at [23, 155] on link "Setup" at bounding box center [26, 152] width 14 height 6
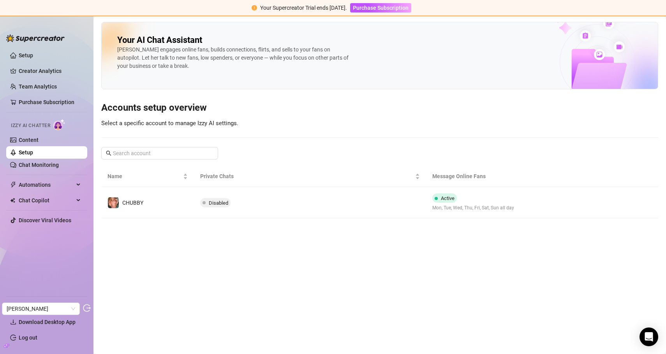
click at [246, 225] on main "Your AI Chat Assistant [PERSON_NAME] engages online fans, builds connections, f…" at bounding box center [380, 184] width 573 height 337
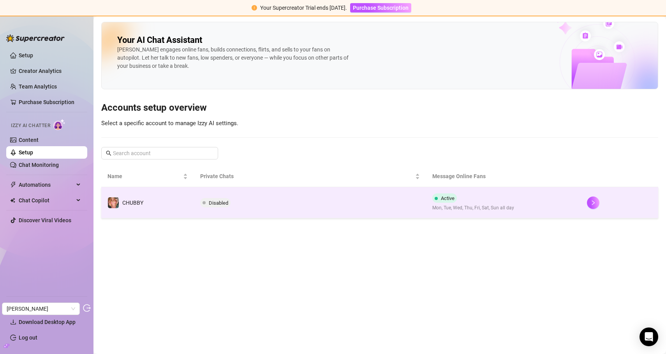
click at [256, 215] on td "Disabled" at bounding box center [310, 202] width 232 height 31
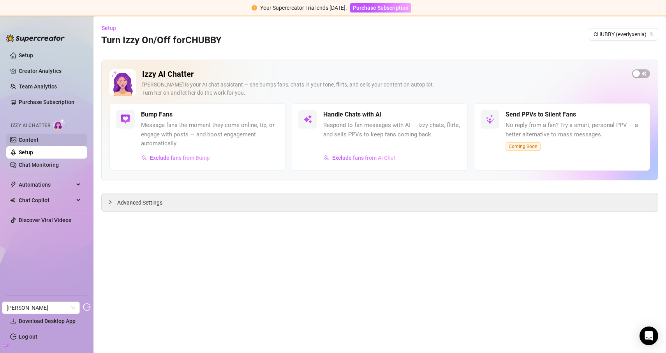
click at [22, 137] on link "Content" at bounding box center [29, 140] width 20 height 6
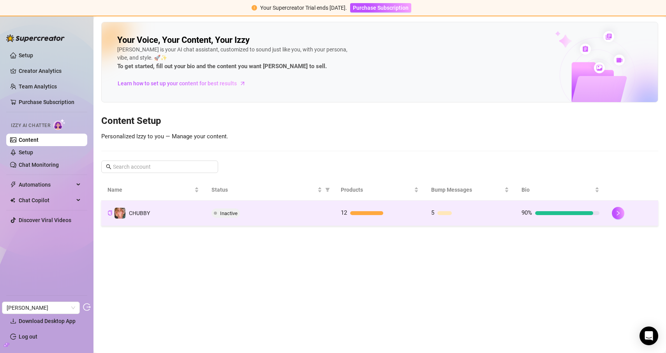
click at [293, 213] on div "Inactive" at bounding box center [270, 212] width 117 height 9
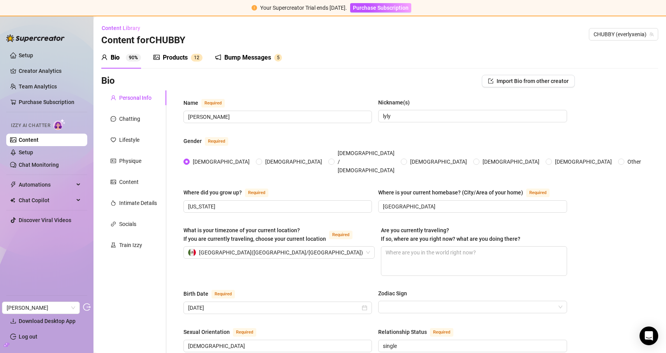
click at [175, 63] on div "Products 1 2" at bounding box center [178, 58] width 49 height 22
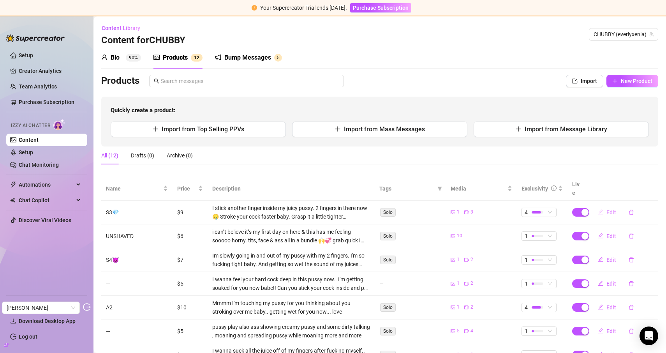
click at [602, 209] on span "button" at bounding box center [600, 212] width 5 height 6
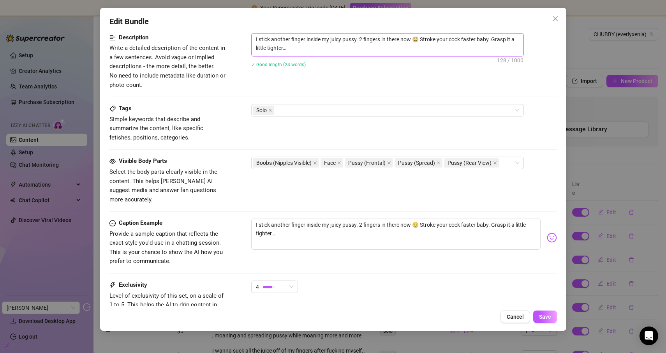
scroll to position [324, 0]
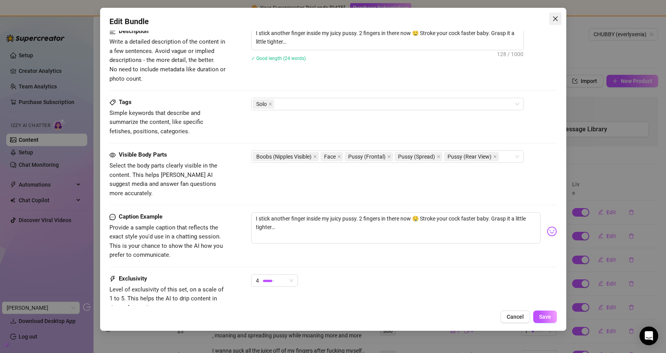
click at [557, 18] on icon "close" at bounding box center [556, 19] width 6 height 6
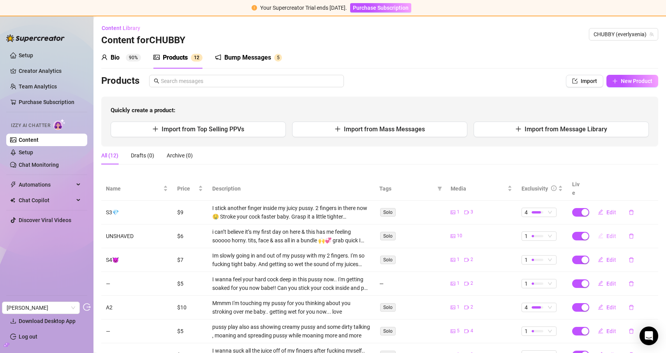
click at [608, 230] on button "Edit" at bounding box center [607, 236] width 31 height 12
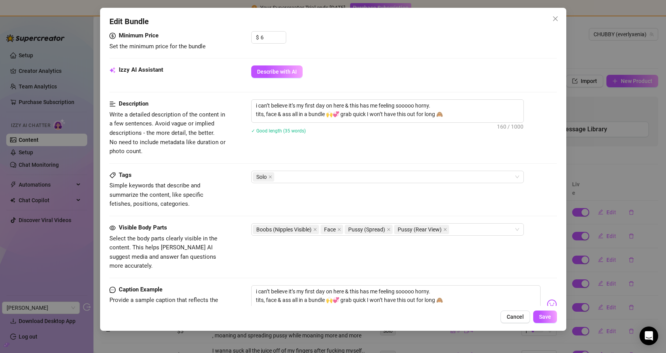
scroll to position [334, 0]
click at [551, 16] on span "Close" at bounding box center [555, 19] width 12 height 6
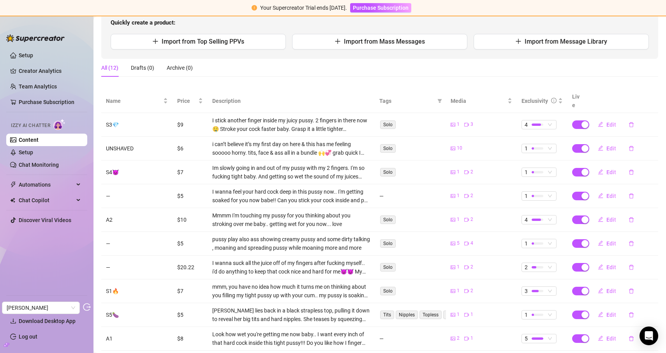
scroll to position [87, 0]
click at [606, 238] on button "Edit" at bounding box center [607, 244] width 31 height 12
type textarea "Pounding my pussy deep til I cream 🥵💦💦💦"
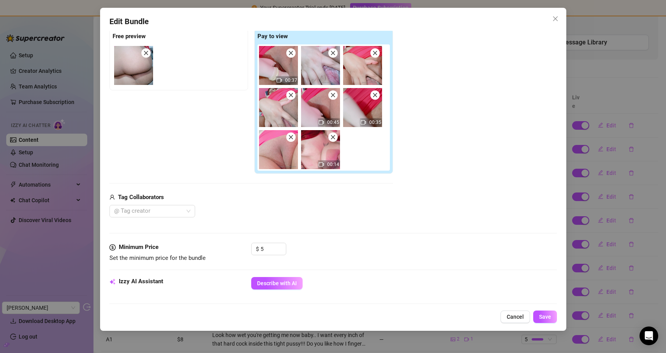
scroll to position [0, 0]
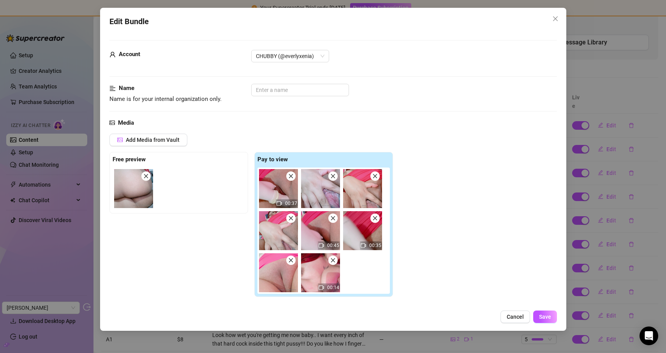
click at [564, 16] on div "Edit Bundle Account CHUBBY (@everlyxenia) Name Name is for your internal organi…" at bounding box center [333, 169] width 466 height 323
click at [555, 16] on icon "close" at bounding box center [556, 19] width 6 height 6
